Goal: Task Accomplishment & Management: Use online tool/utility

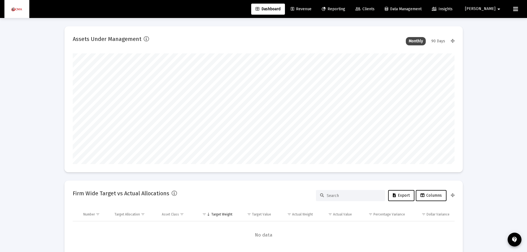
scroll to position [111, 382]
type input "[DATE]"
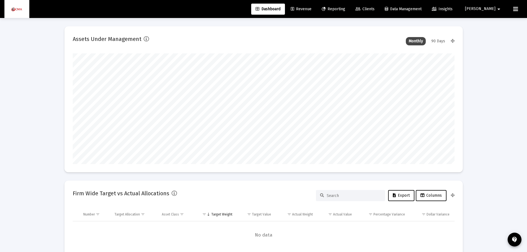
click at [345, 7] on span "Reporting" at bounding box center [334, 9] width 24 height 5
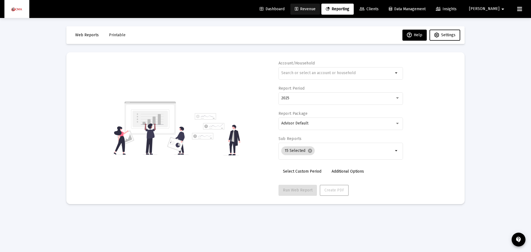
click at [316, 10] on span "Revenue" at bounding box center [305, 9] width 21 height 5
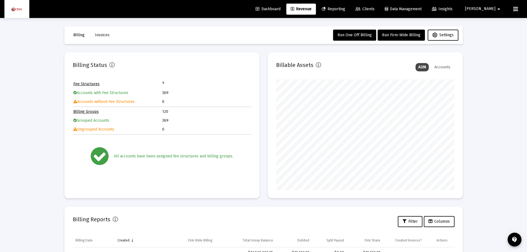
click at [493, 10] on span "[PERSON_NAME]" at bounding box center [480, 9] width 30 height 5
click at [351, 35] on div at bounding box center [263, 126] width 527 height 252
click at [396, 34] on span "Run Firm-Wide Billing" at bounding box center [401, 35] width 38 height 5
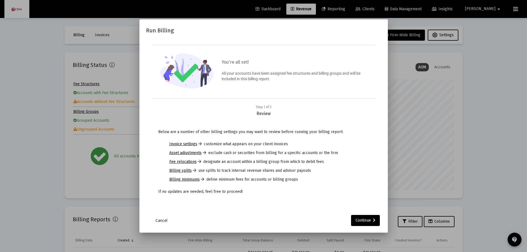
click at [161, 221] on link "Cancel" at bounding box center [162, 221] width 28 height 6
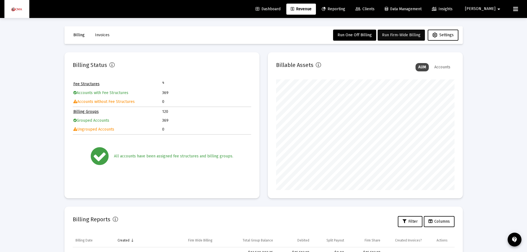
click at [399, 32] on button "Run Firm-Wide Billing" at bounding box center [401, 35] width 47 height 11
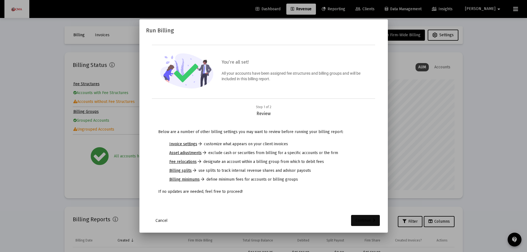
click at [368, 222] on div "Continue" at bounding box center [366, 220] width 20 height 11
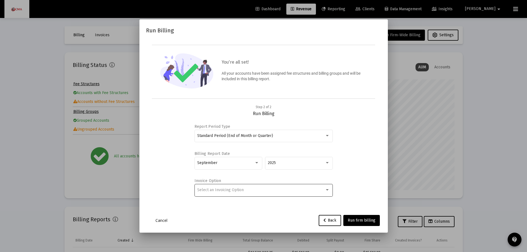
click at [254, 189] on div "Select an Invoicing Option" at bounding box center [261, 190] width 128 height 4
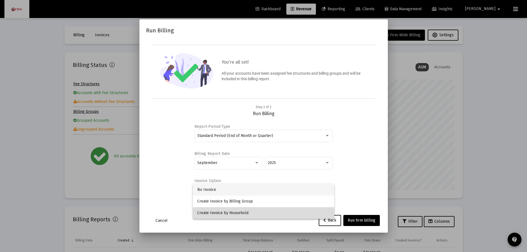
drag, startPoint x: 250, startPoint y: 211, endPoint x: 262, endPoint y: 211, distance: 11.3
click at [250, 211] on span "Create Invoice by Household" at bounding box center [263, 213] width 133 height 12
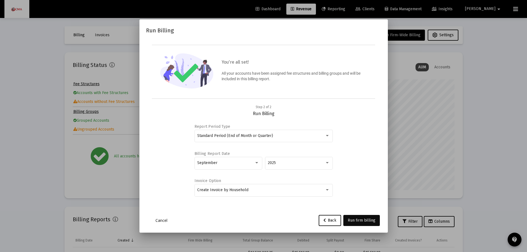
click at [366, 221] on span "Run firm billing" at bounding box center [362, 220] width 28 height 5
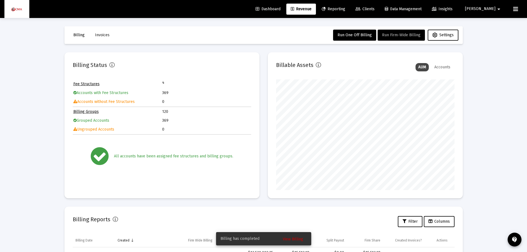
click at [291, 238] on span "View Billing" at bounding box center [293, 239] width 20 height 5
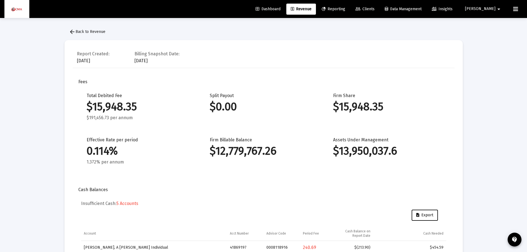
click at [345, 9] on span "Reporting" at bounding box center [334, 9] width 24 height 5
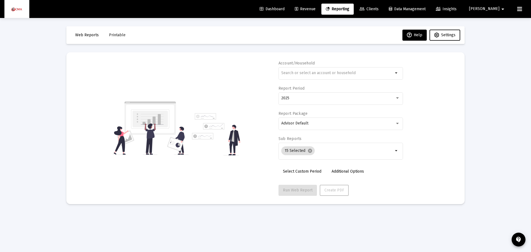
click at [316, 8] on span "Revenue" at bounding box center [305, 9] width 21 height 5
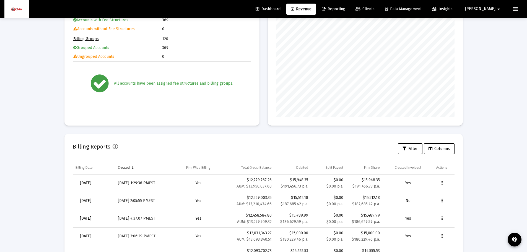
scroll to position [83, 0]
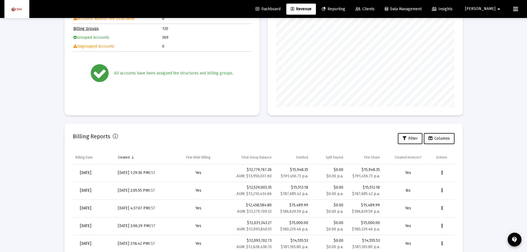
click at [443, 172] on icon "Data grid" at bounding box center [441, 173] width 1 height 7
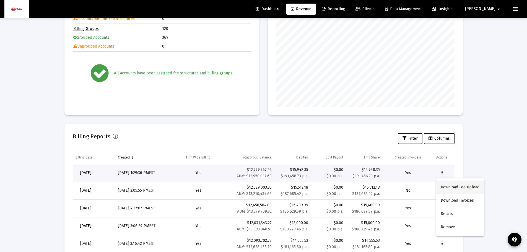
click at [447, 188] on button "Download Fee Upload" at bounding box center [461, 187] width 48 height 13
